Goal: Navigation & Orientation: Find specific page/section

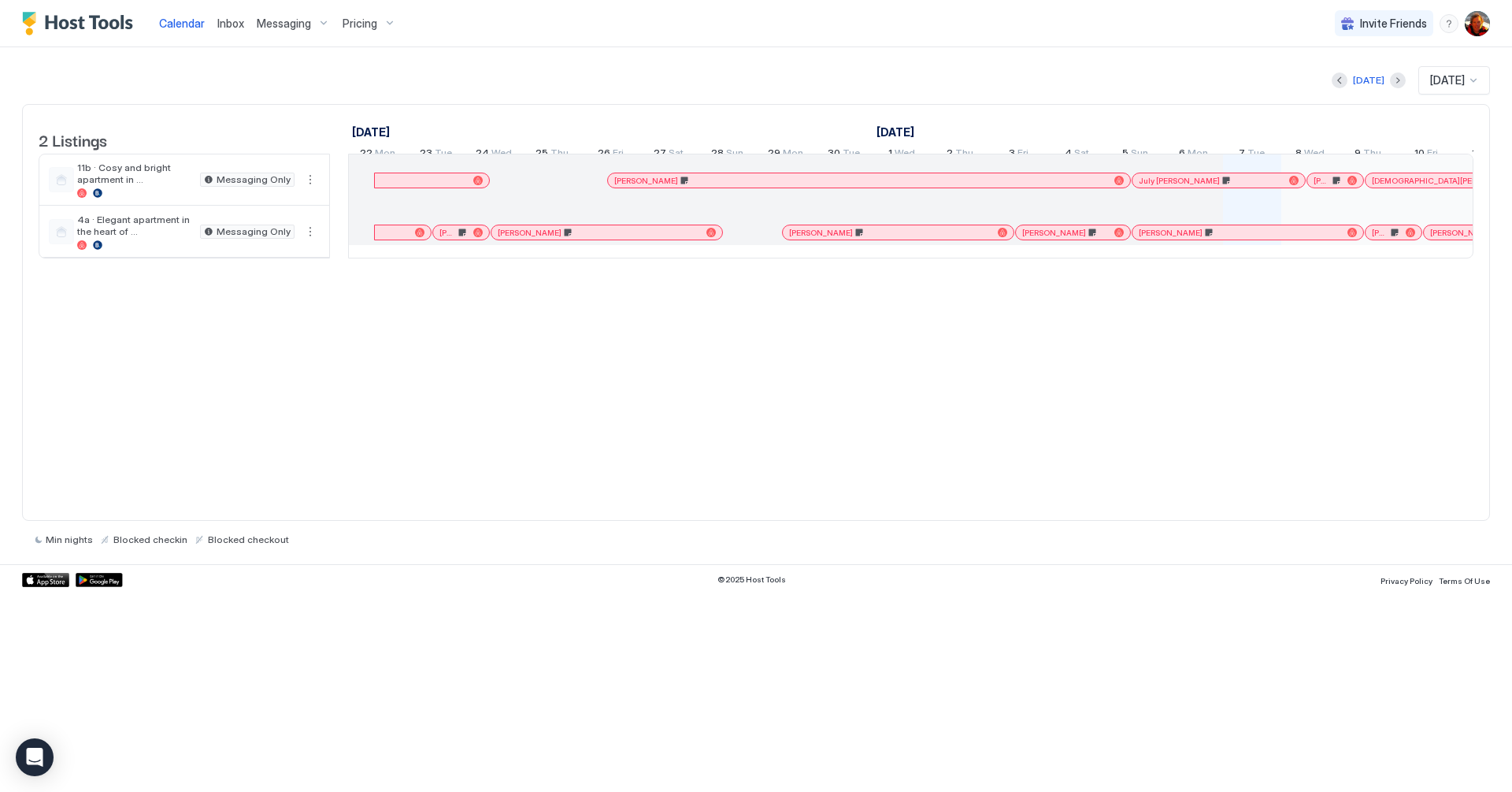
scroll to position [0, 875]
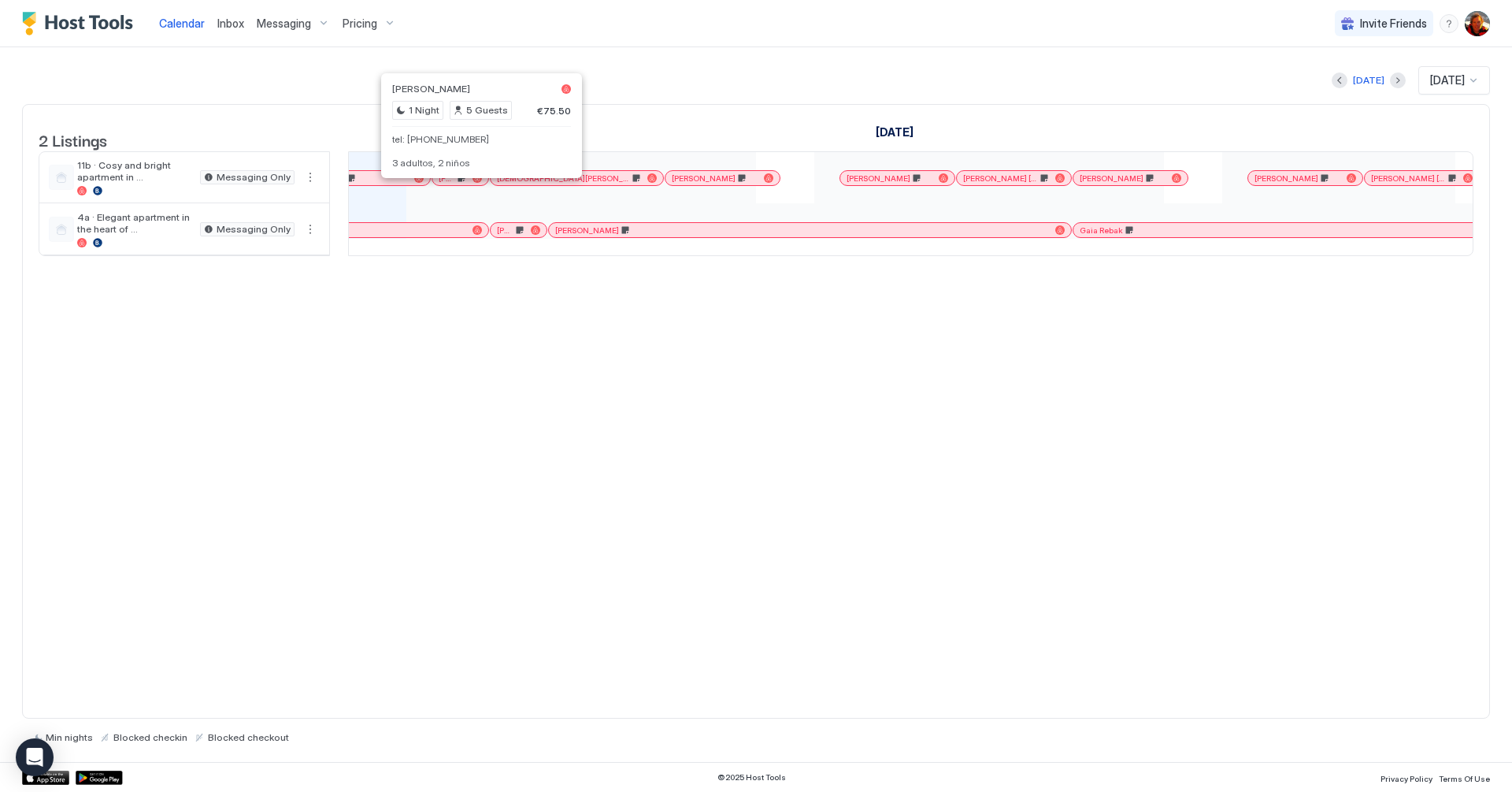
click at [1133, 29] on div "Calendar Inbox Messaging Pricing Invite Friends NV" at bounding box center [756, 23] width 1512 height 47
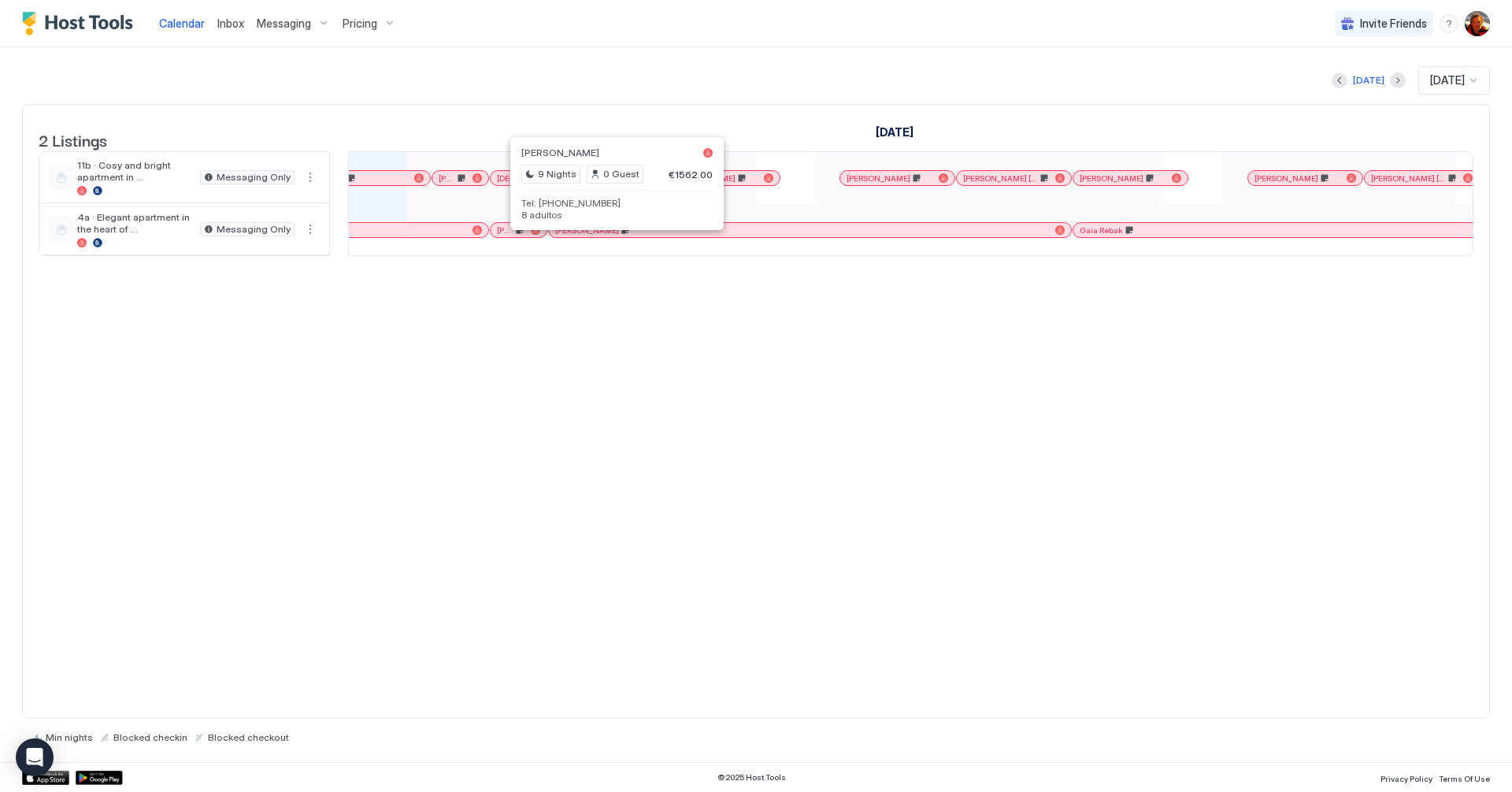
click at [611, 236] on div at bounding box center [612, 229] width 13 height 13
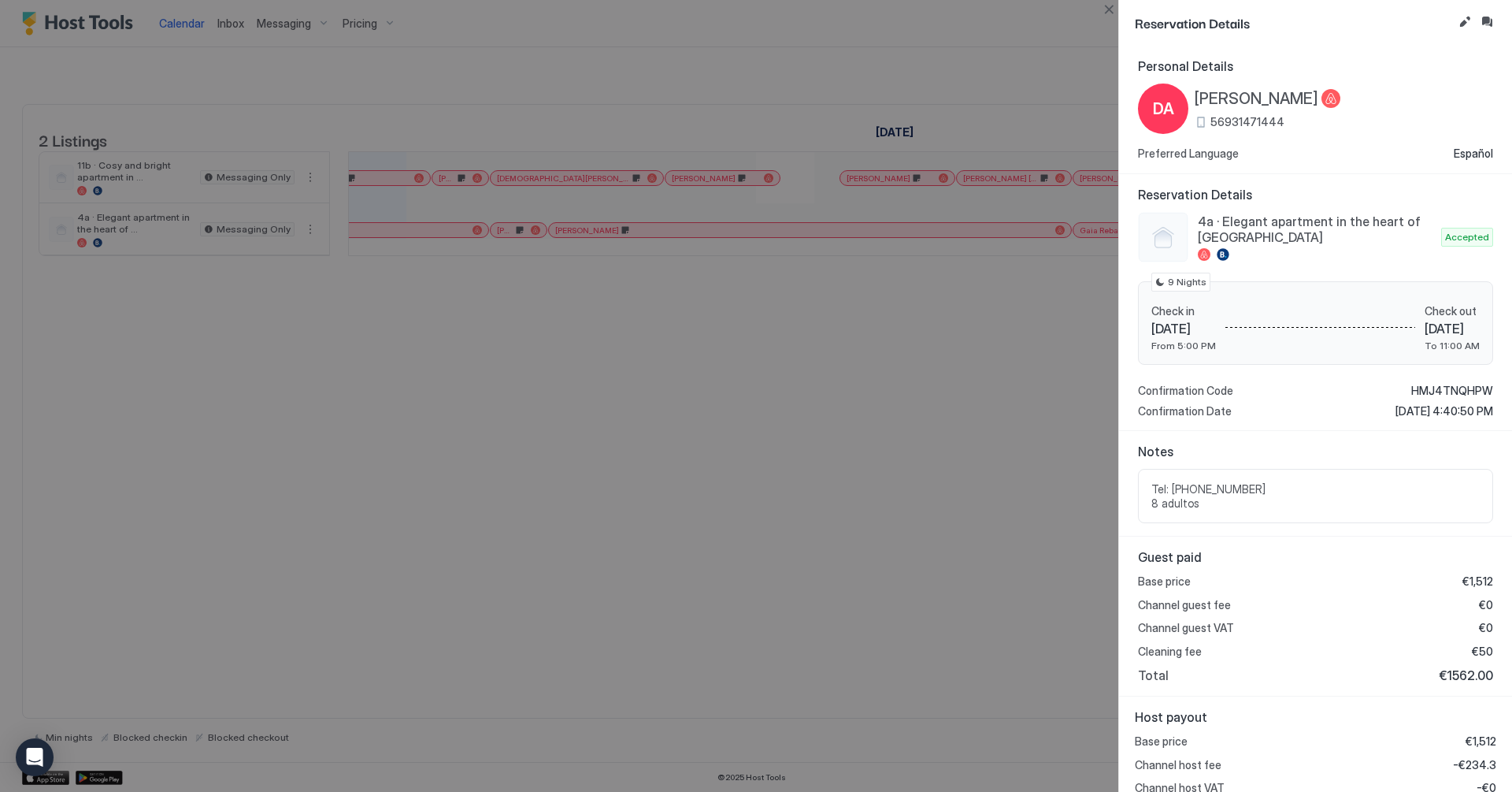
click at [592, 398] on div at bounding box center [756, 396] width 1512 height 792
click at [1112, 14] on button "Close" at bounding box center [1109, 9] width 19 height 19
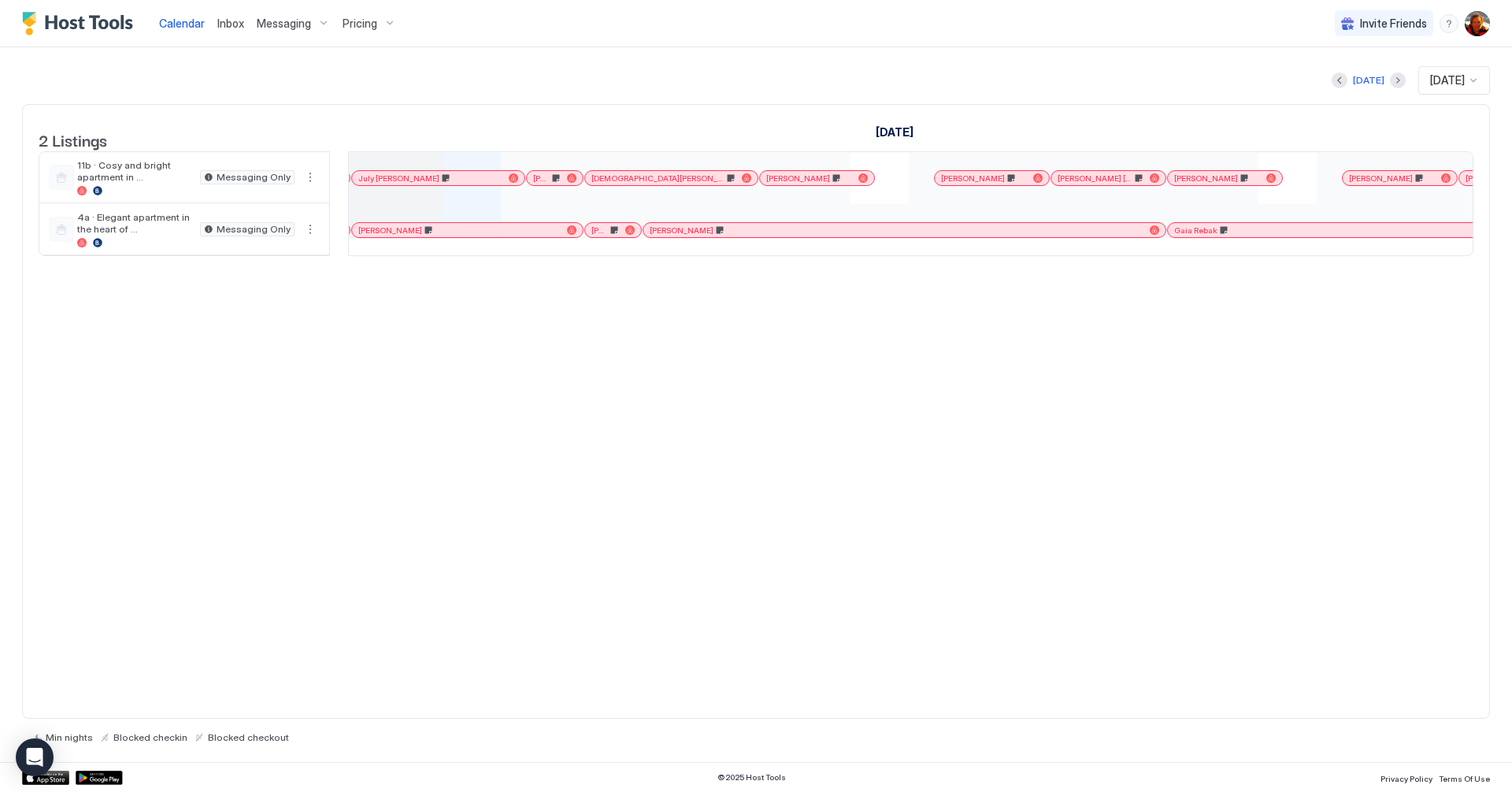
scroll to position [0, 778]
click at [552, 184] on div at bounding box center [553, 177] width 13 height 13
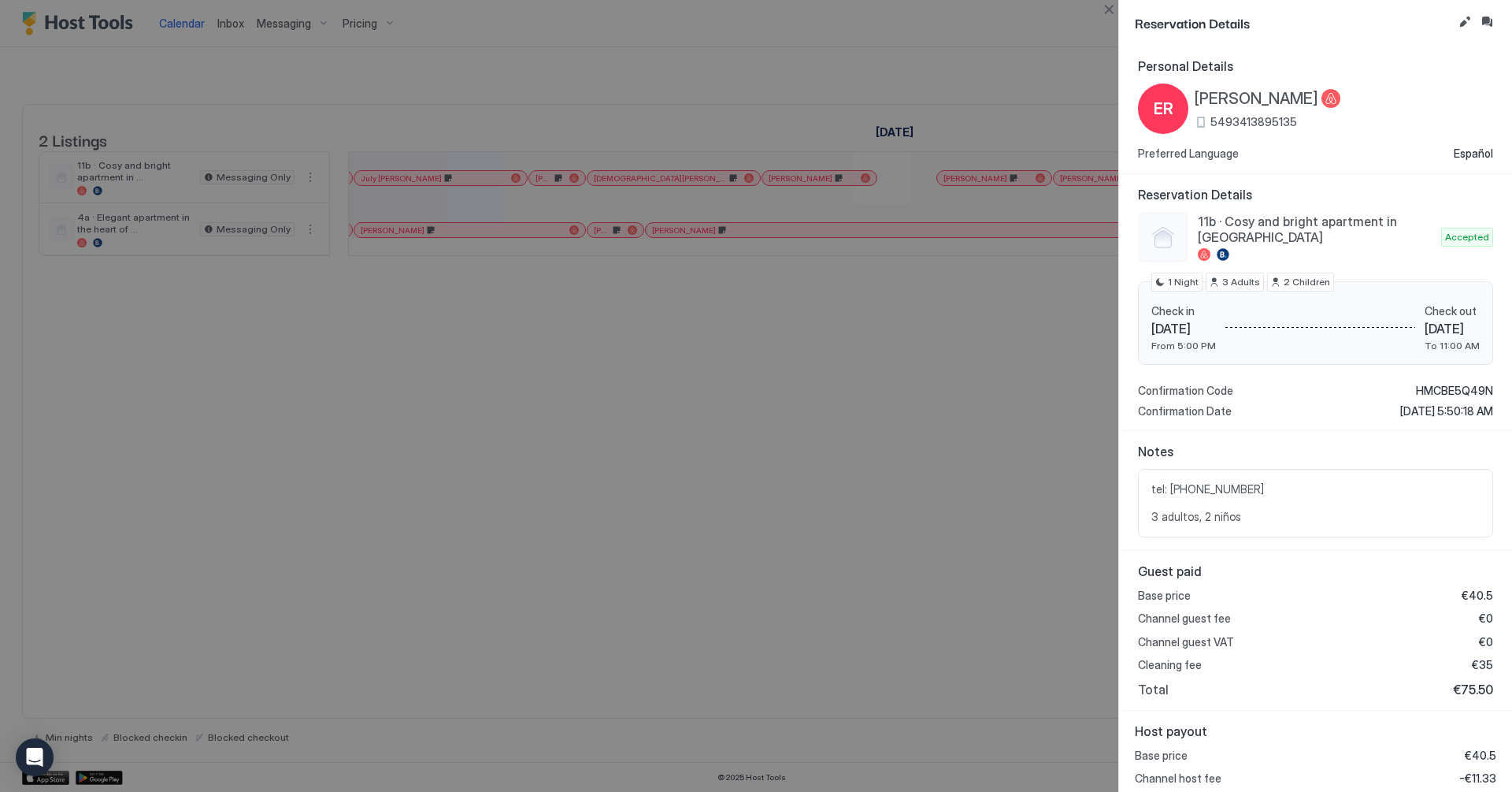
click at [538, 387] on div at bounding box center [756, 396] width 1512 height 792
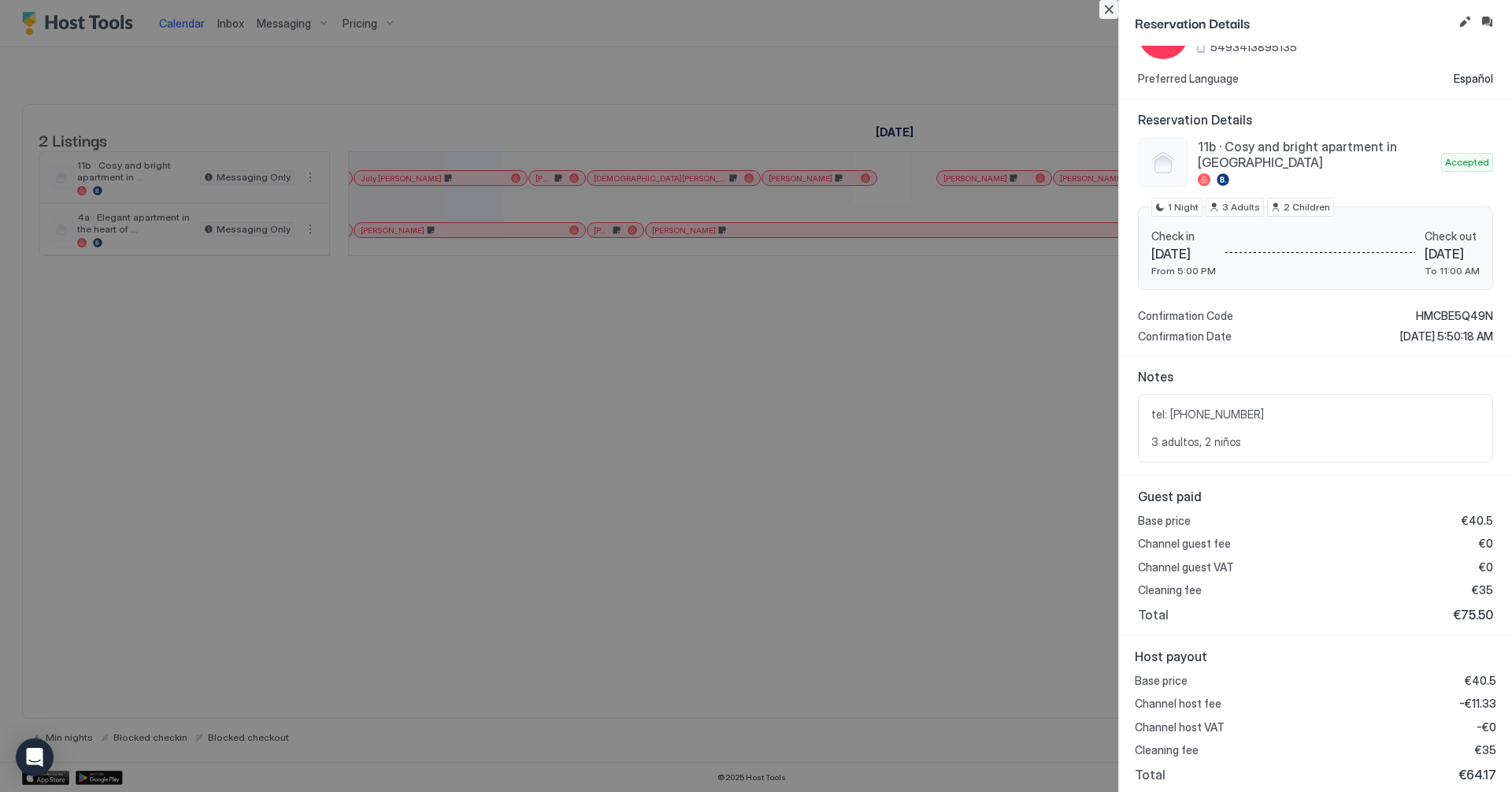
click at [1114, 9] on button "Close" at bounding box center [1109, 9] width 19 height 19
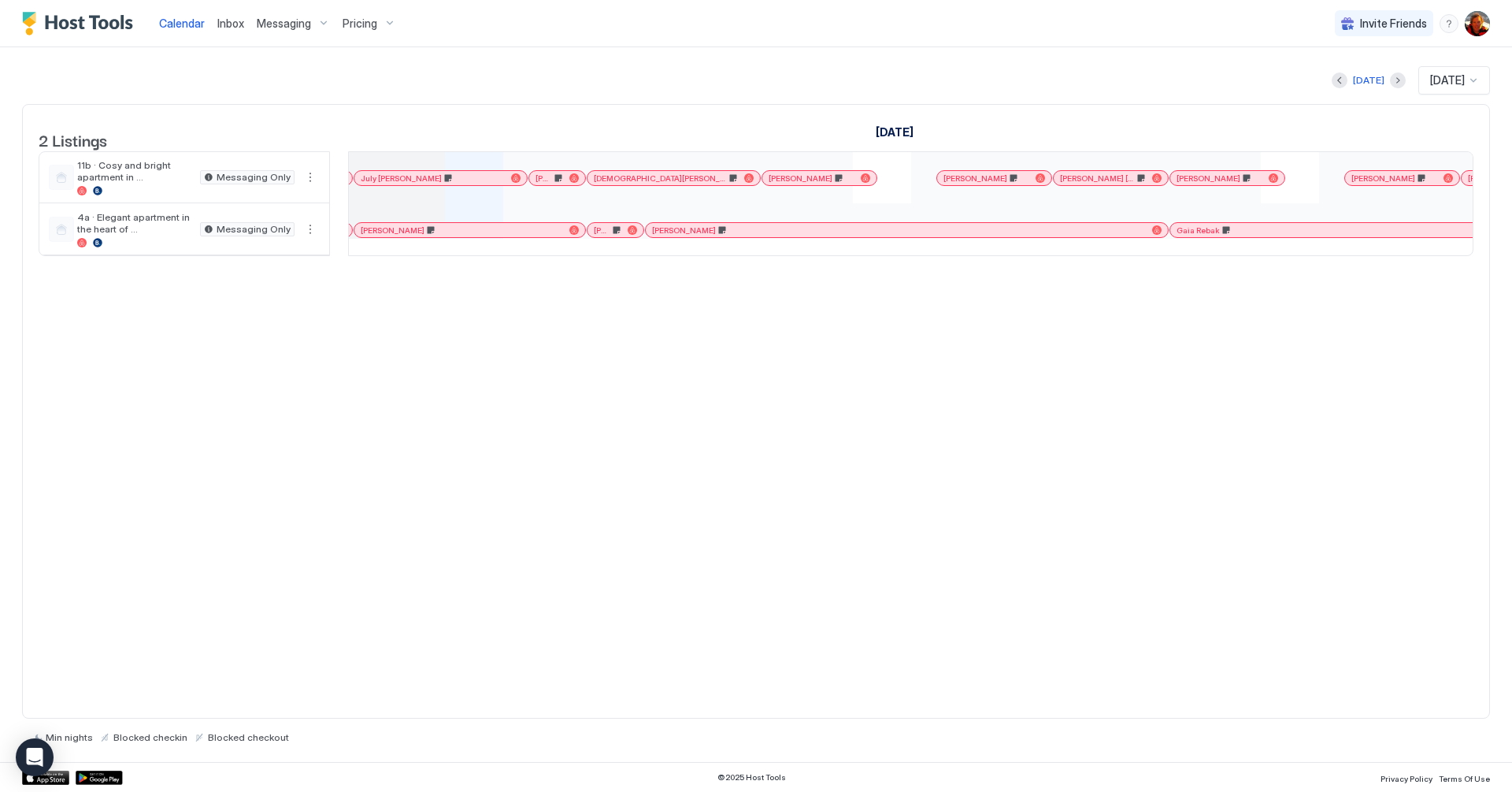
click at [617, 235] on div "[PERSON_NAME]" at bounding box center [607, 230] width 28 height 10
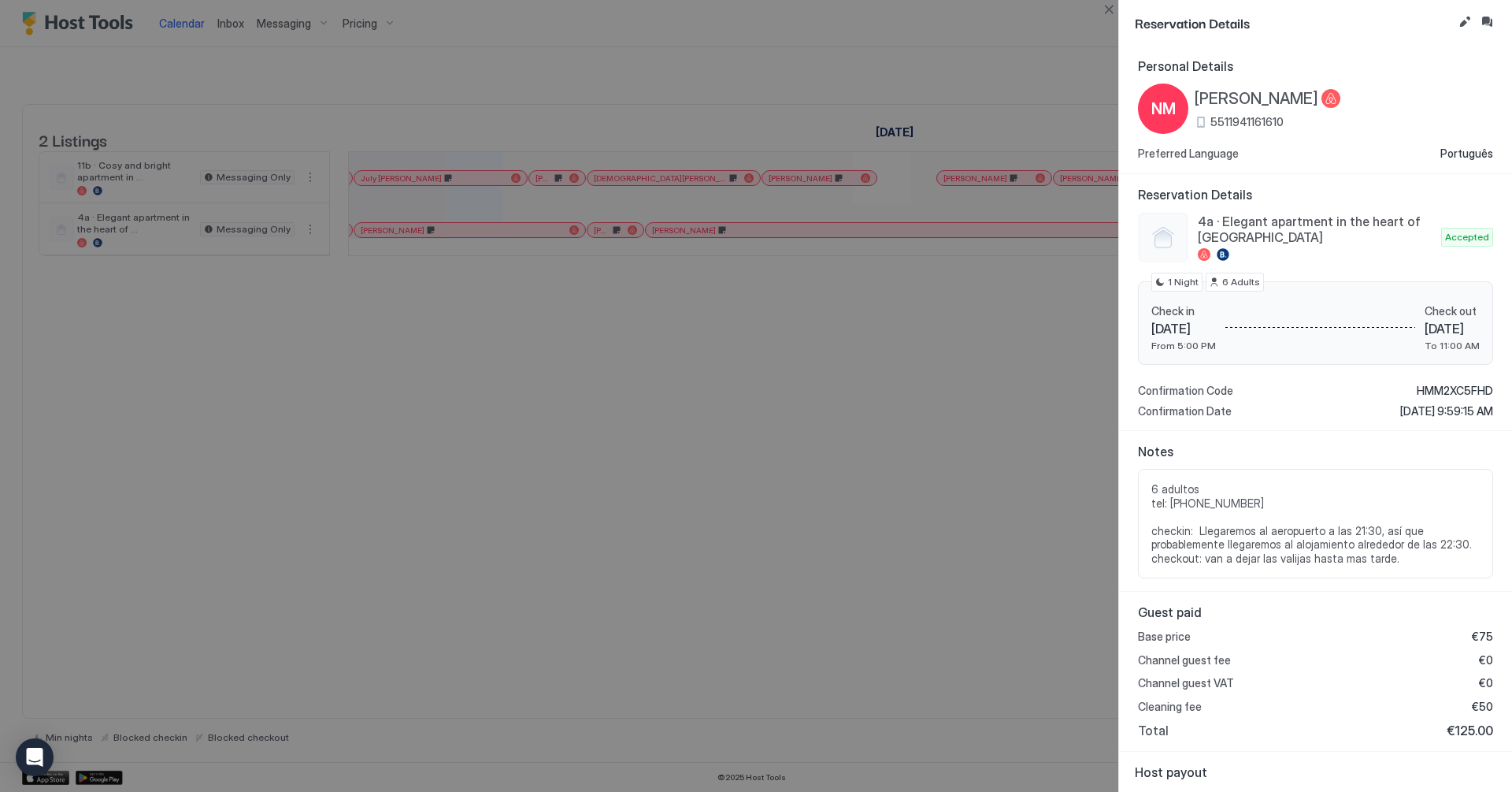
scroll to position [116, 0]
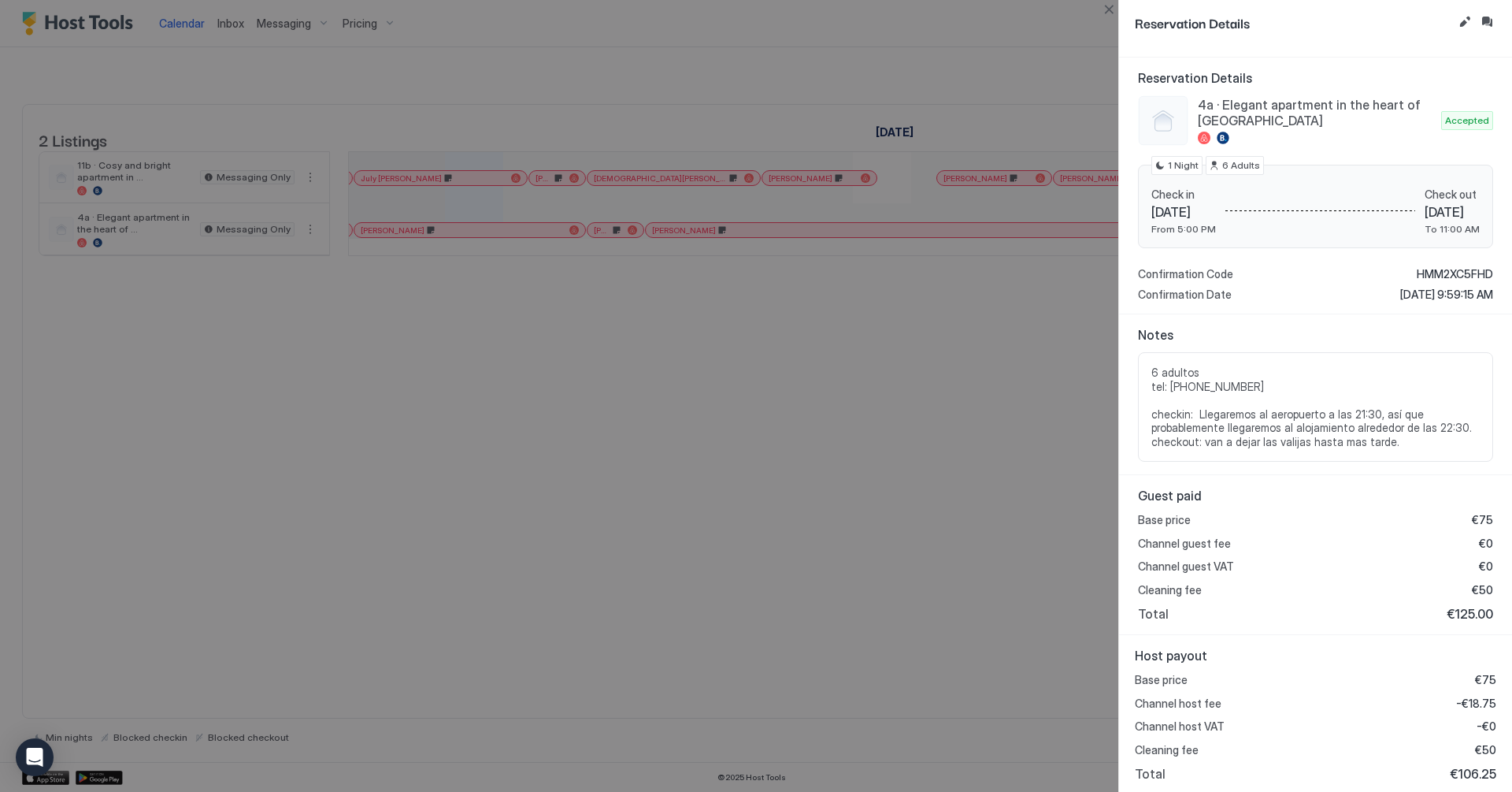
click at [709, 525] on div at bounding box center [756, 396] width 1512 height 792
click at [608, 194] on div at bounding box center [756, 396] width 1512 height 792
click at [1110, 17] on button "Close" at bounding box center [1109, 9] width 19 height 19
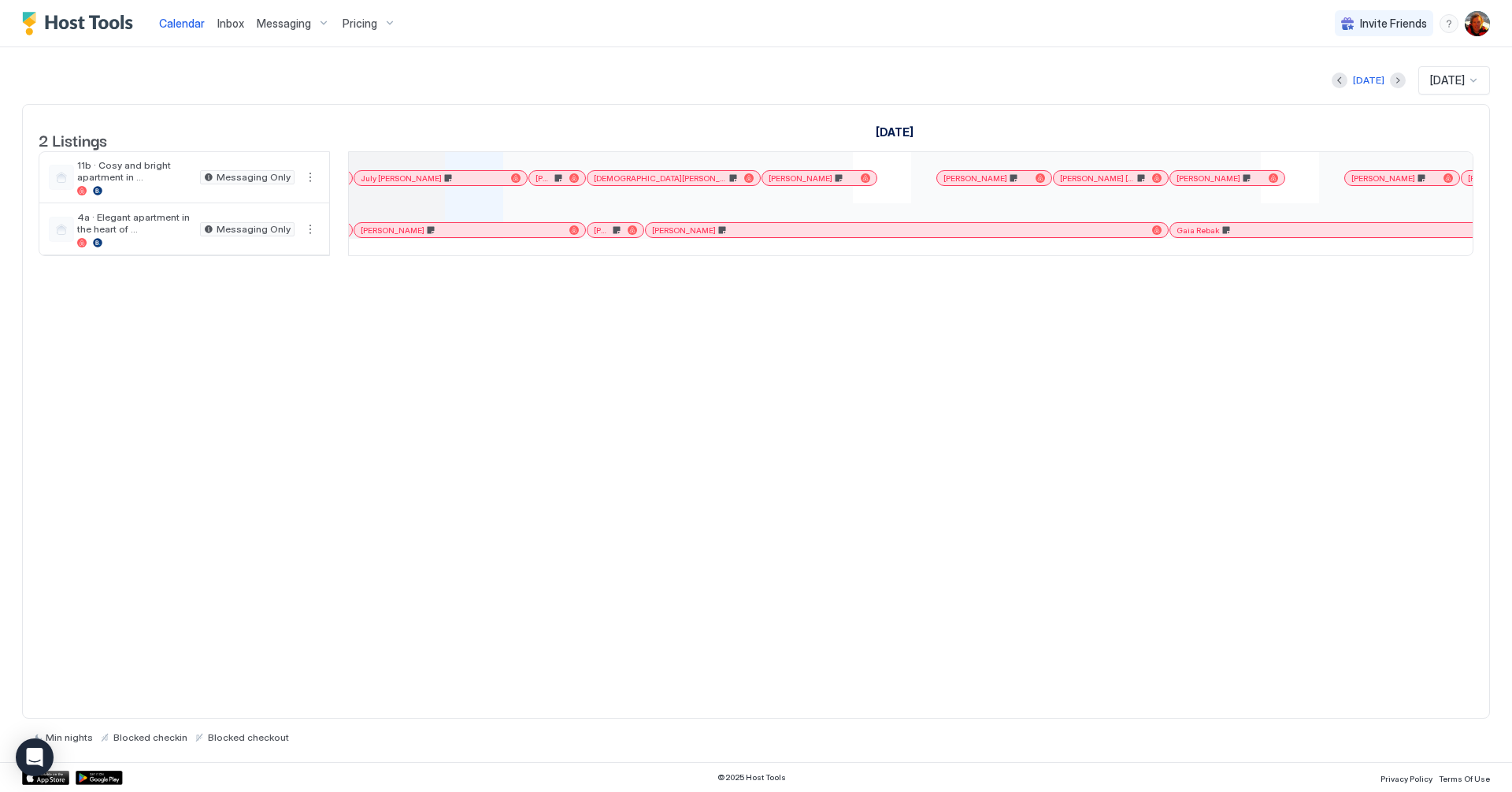
click at [636, 183] on span "[DEMOGRAPHIC_DATA][PERSON_NAME]" at bounding box center [660, 178] width 133 height 10
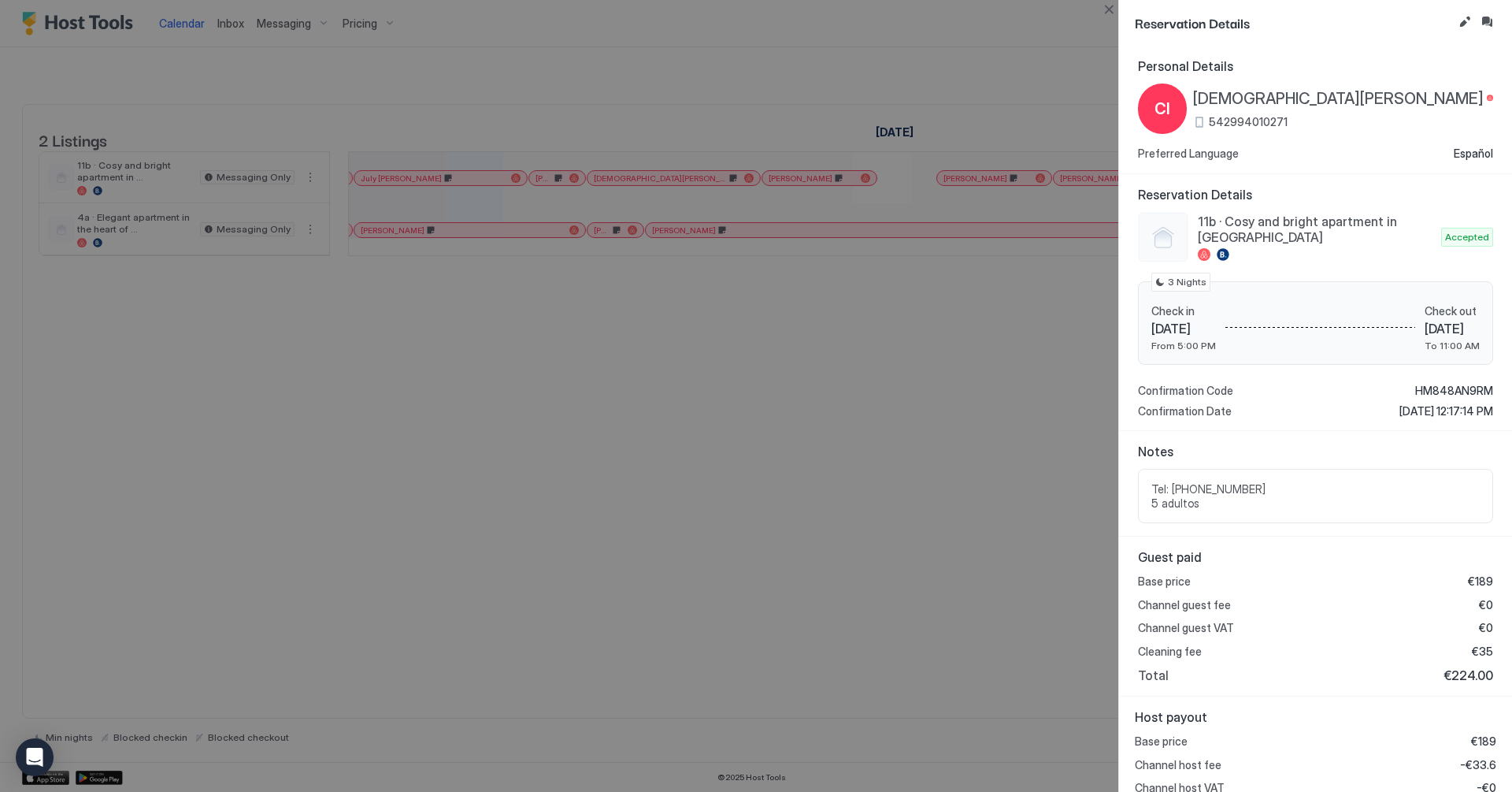
scroll to position [61, 0]
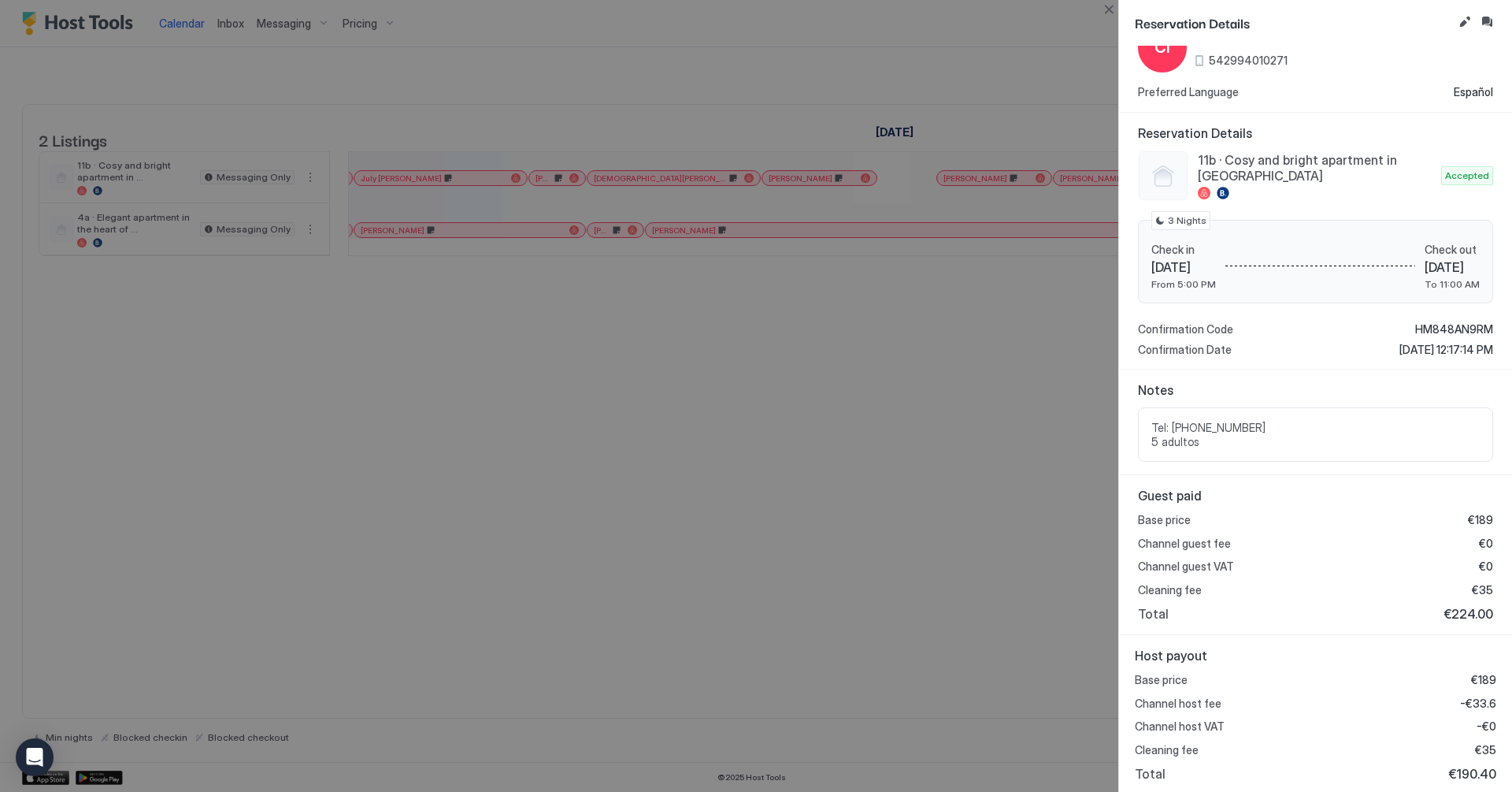
click at [1017, 594] on div at bounding box center [756, 396] width 1512 height 792
click at [1102, 10] on button "Close" at bounding box center [1109, 9] width 19 height 19
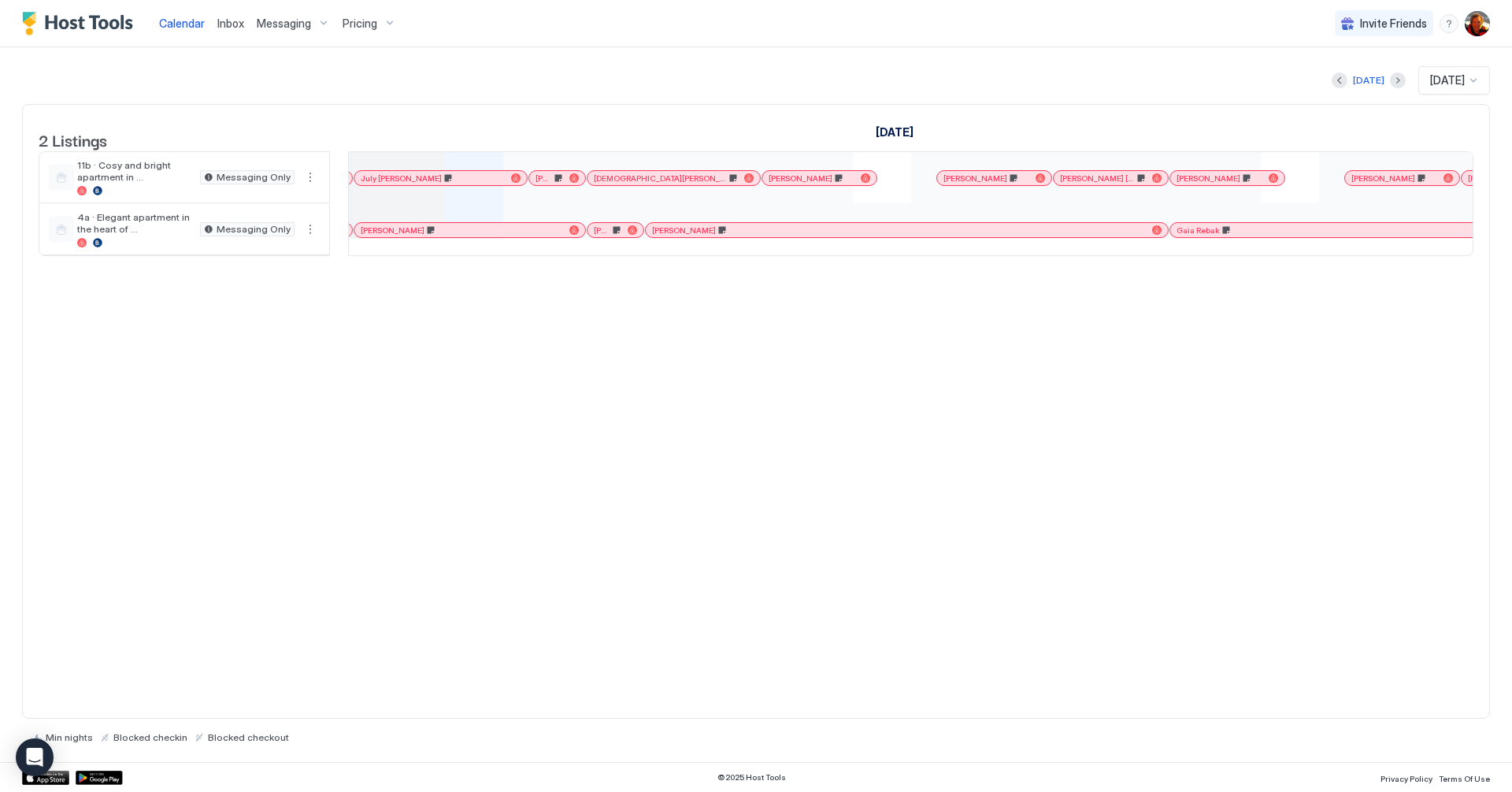
click at [675, 235] on span "[PERSON_NAME]" at bounding box center [684, 230] width 64 height 10
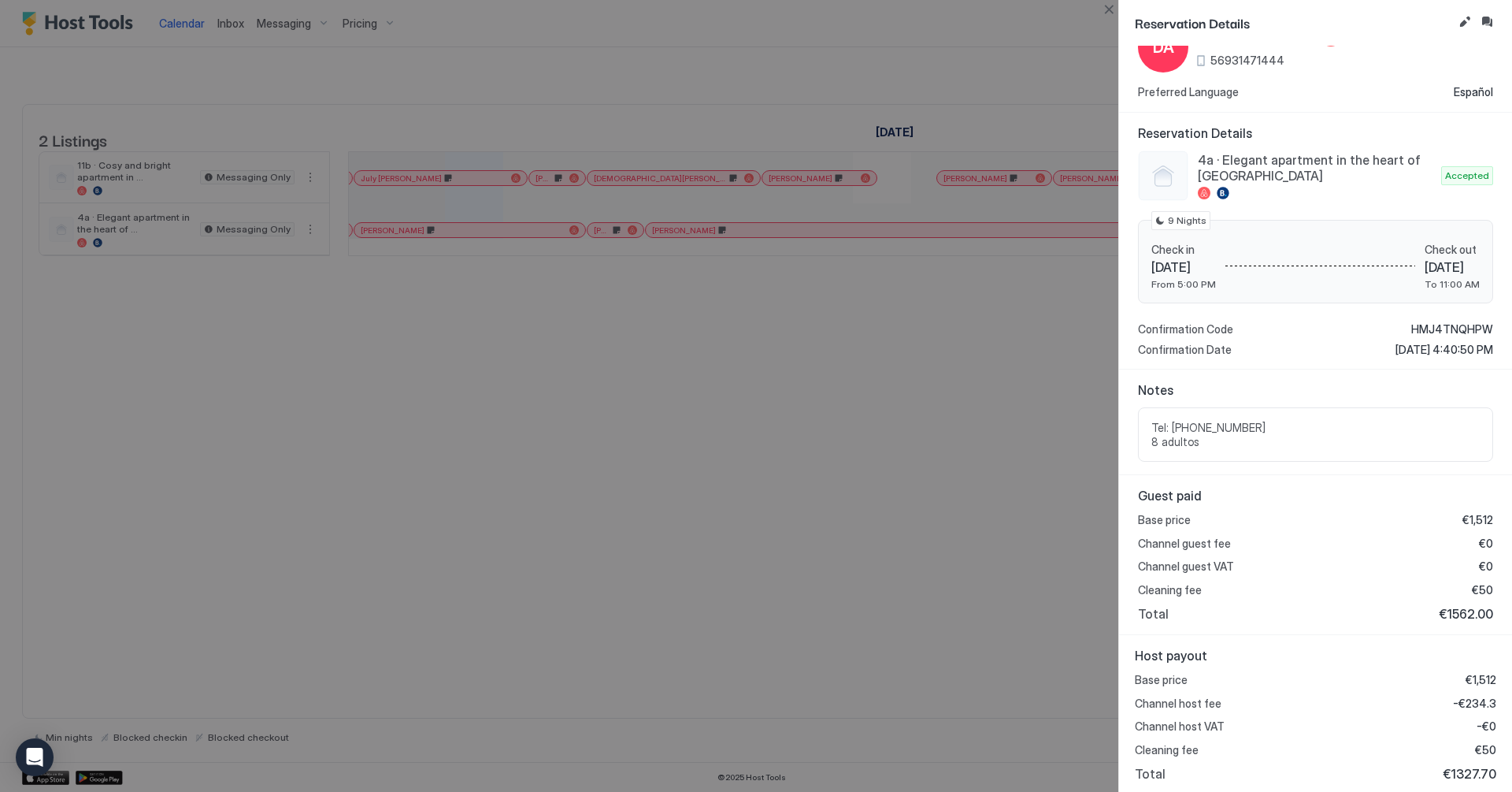
click at [683, 263] on div at bounding box center [756, 396] width 1512 height 792
click at [675, 197] on div at bounding box center [756, 396] width 1512 height 792
click at [1112, 11] on button "Close" at bounding box center [1109, 9] width 19 height 19
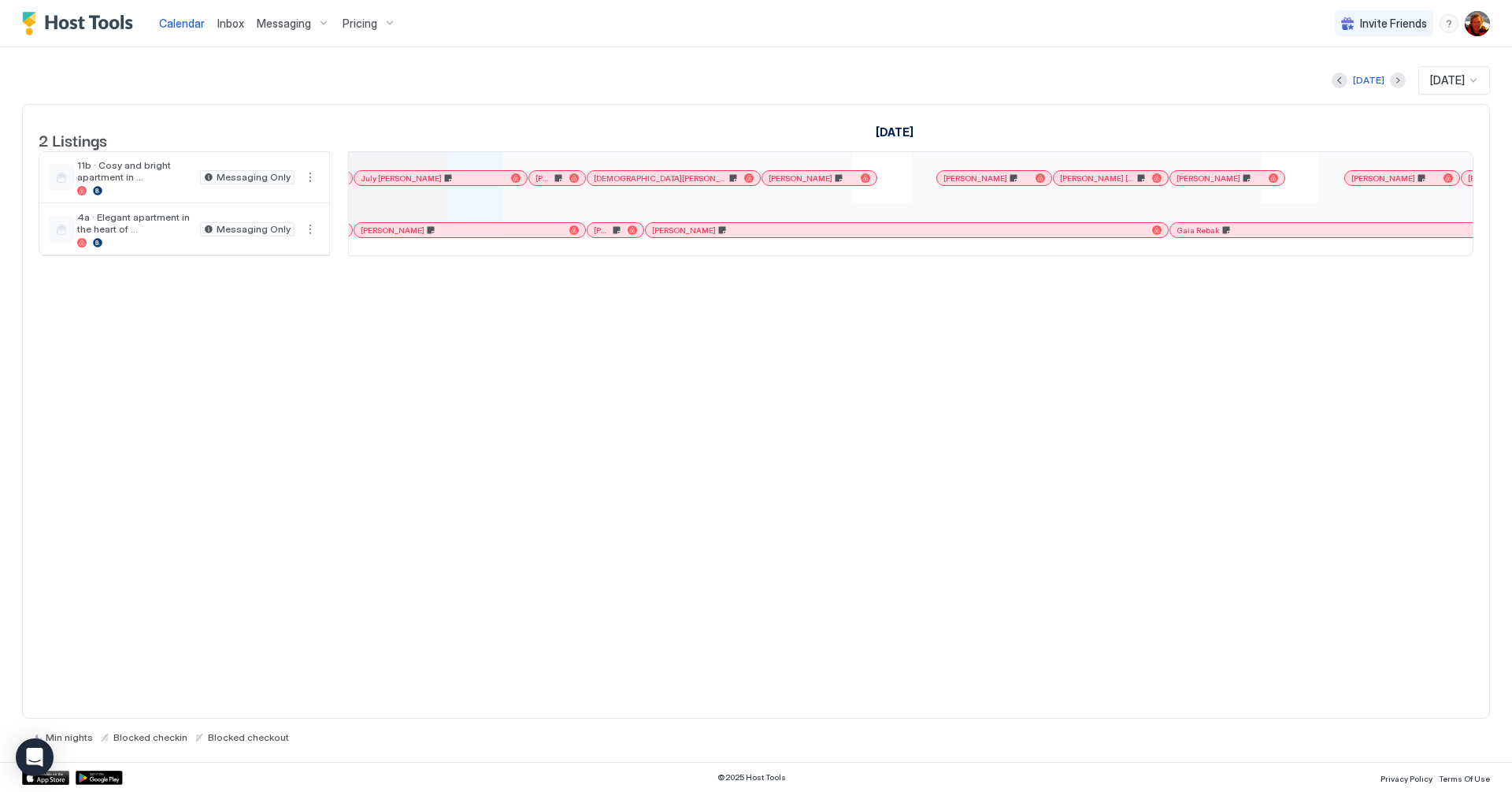
click at [1133, 235] on span "Gaia Rebak" at bounding box center [1198, 230] width 44 height 10
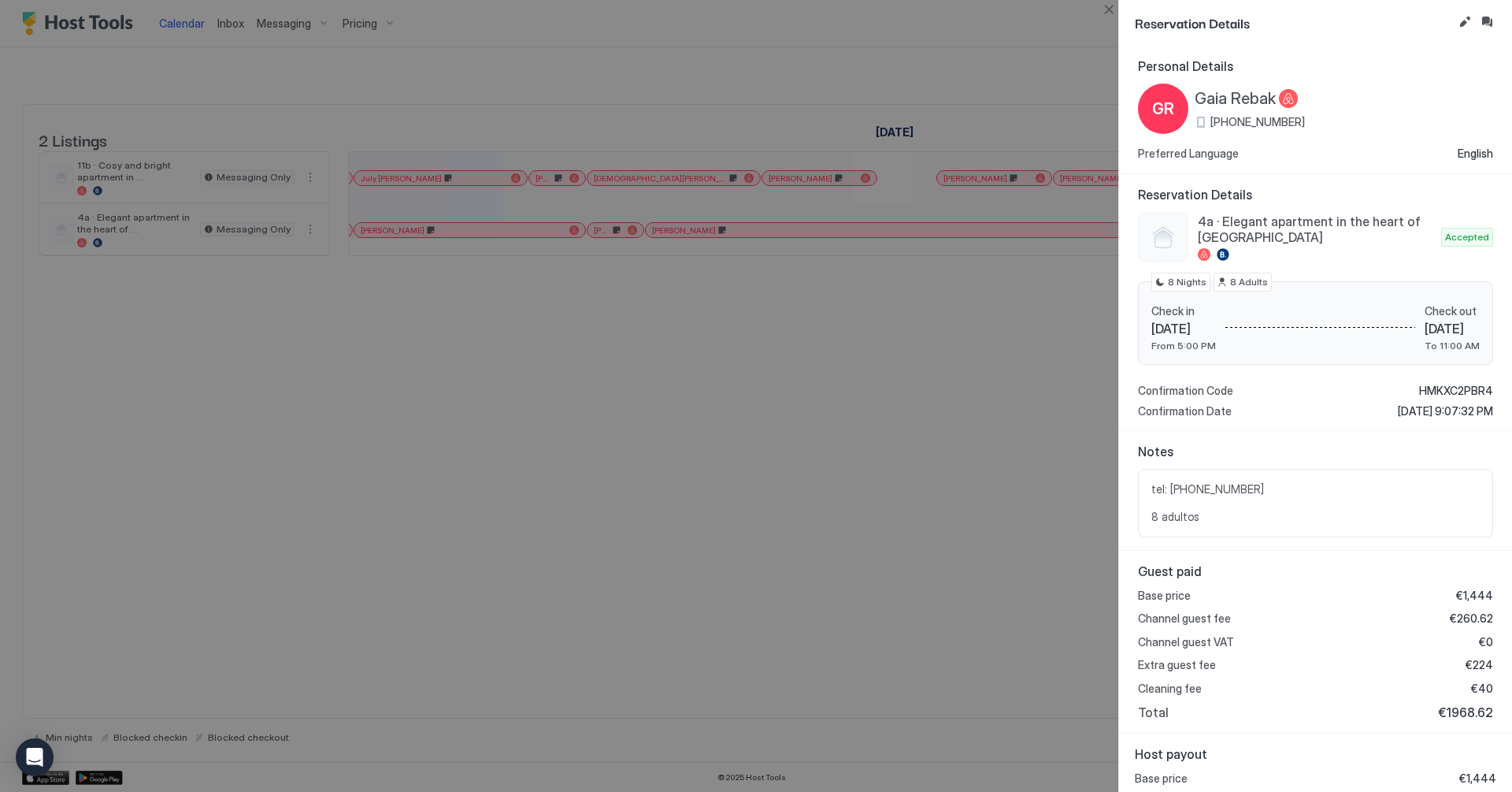
scroll to position [121, 0]
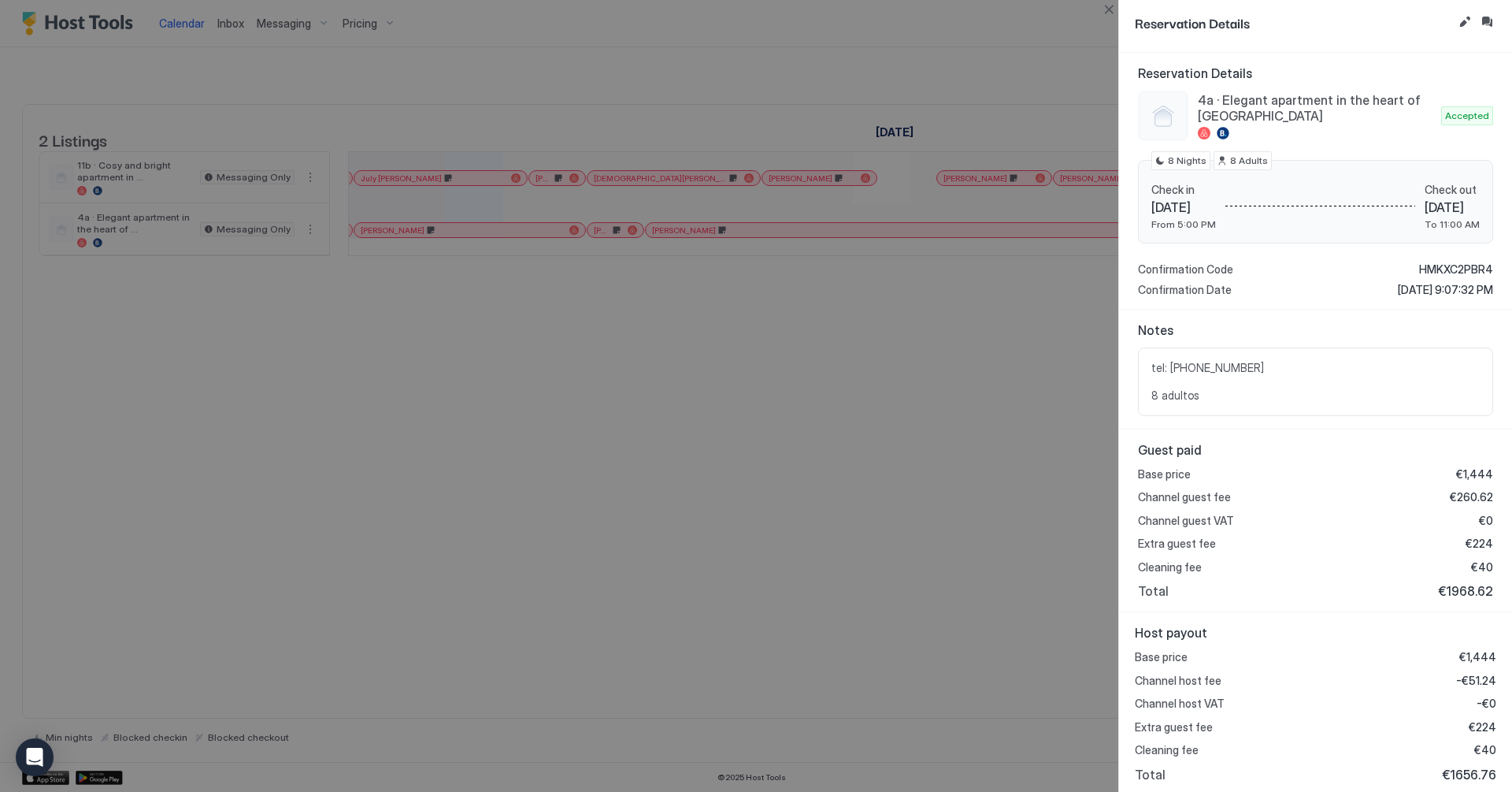
click at [1068, 385] on div at bounding box center [756, 396] width 1512 height 792
click at [1107, 8] on button "Close" at bounding box center [1109, 9] width 19 height 19
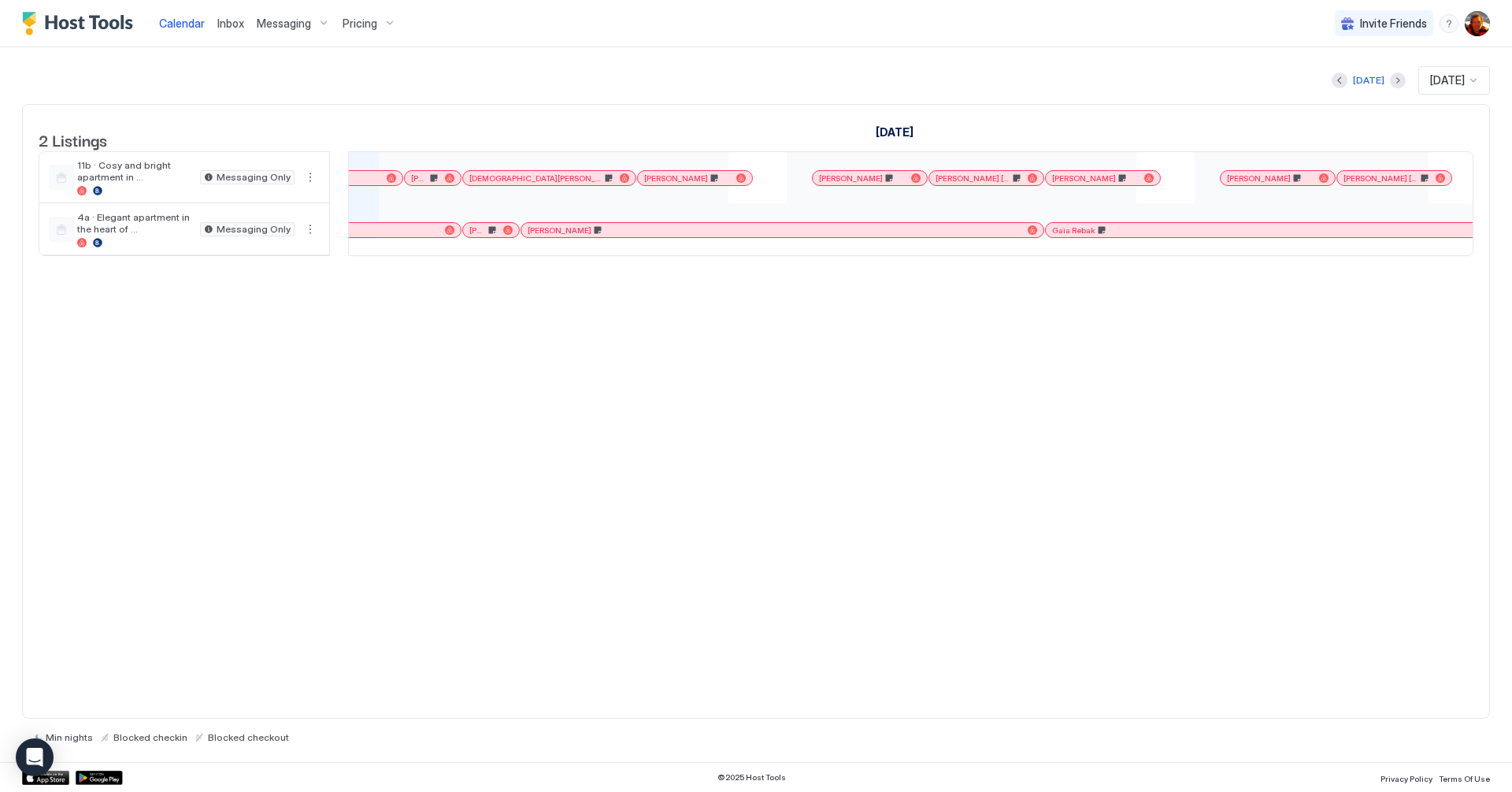
scroll to position [0, 0]
